Goal: Navigation & Orientation: Go to known website

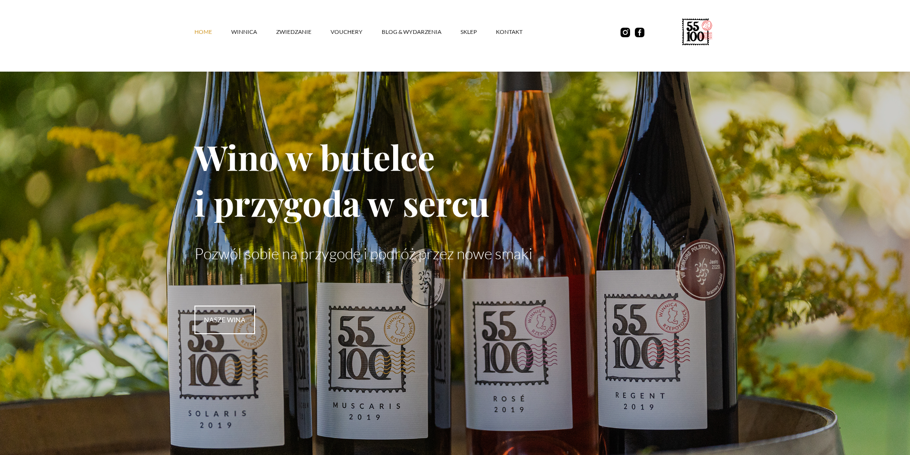
click at [204, 30] on link "Home" at bounding box center [212, 32] width 37 height 29
